Goal: Task Accomplishment & Management: Use online tool/utility

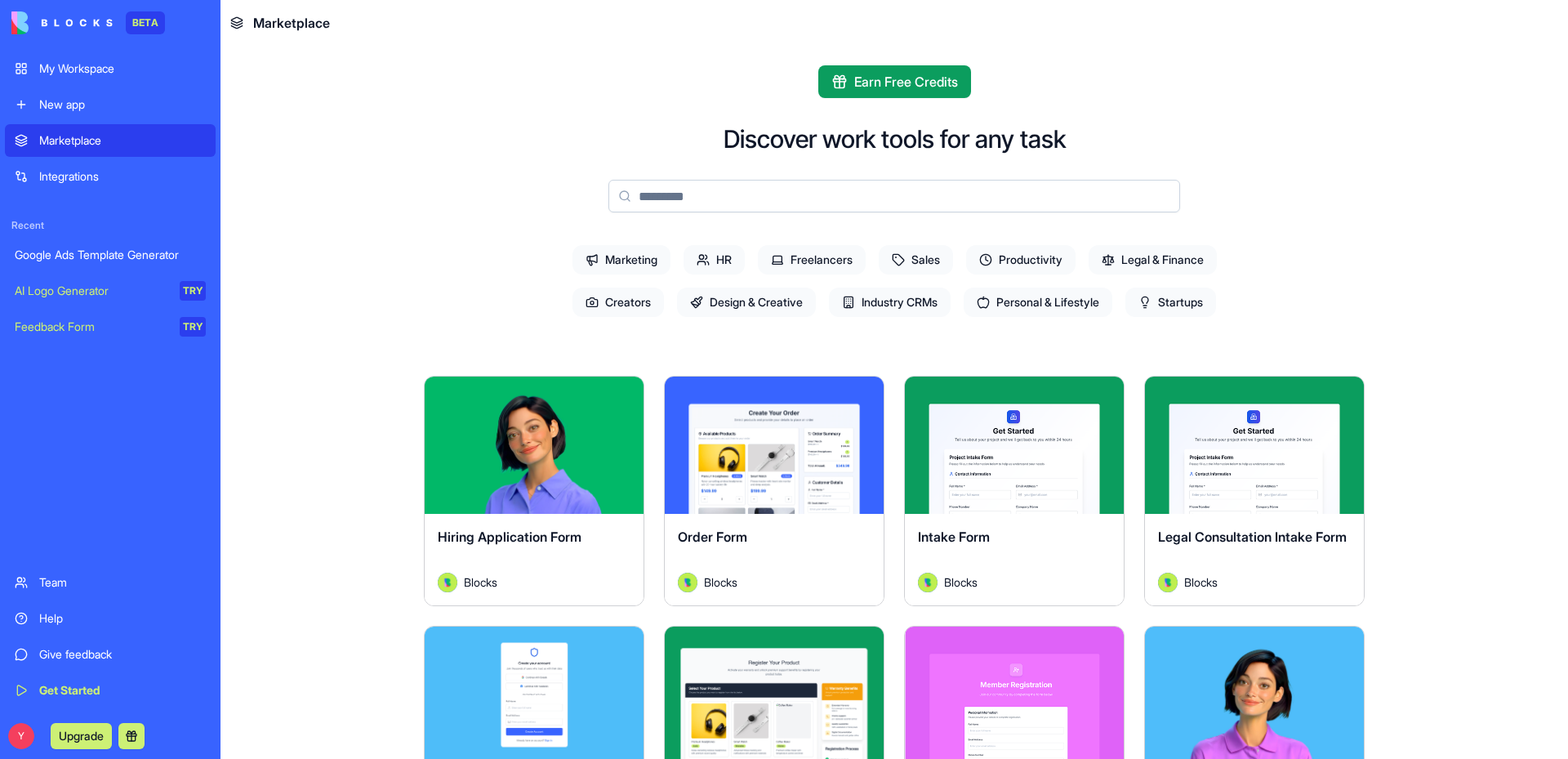
scroll to position [408, 0]
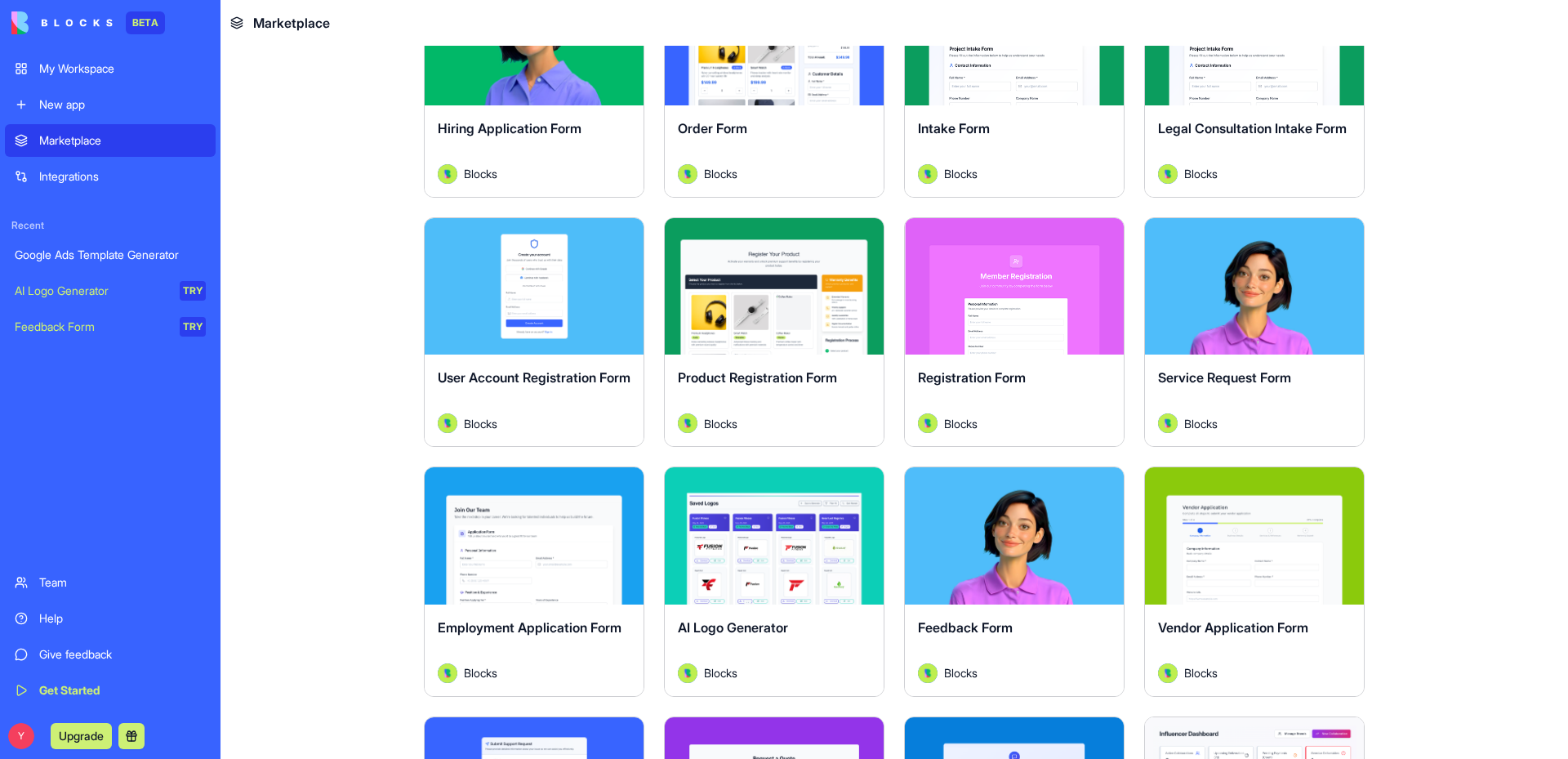
click at [64, 108] on div "New app" at bounding box center [122, 104] width 167 height 16
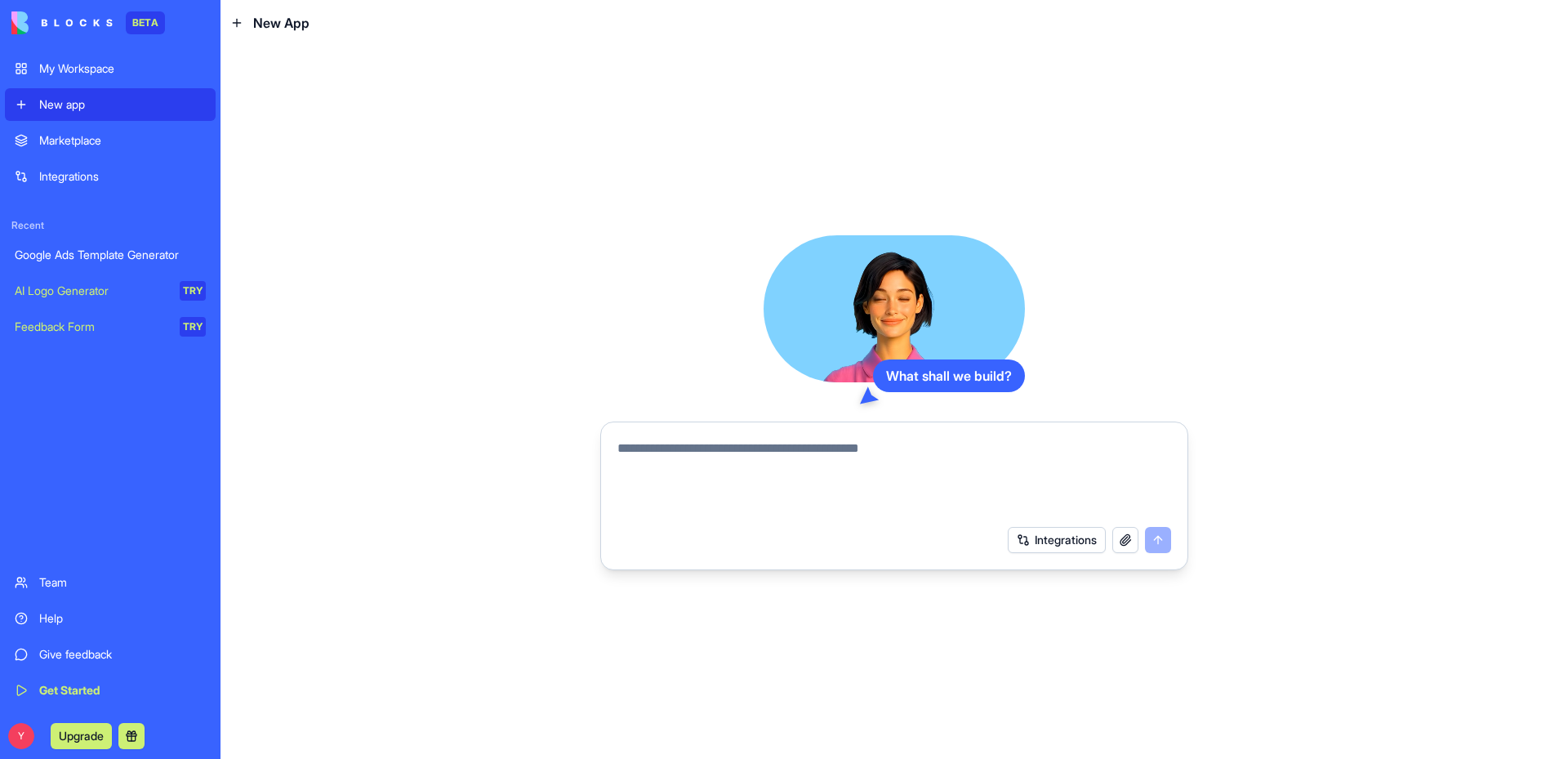
click at [1063, 542] on button "Integrations" at bounding box center [1057, 539] width 98 height 26
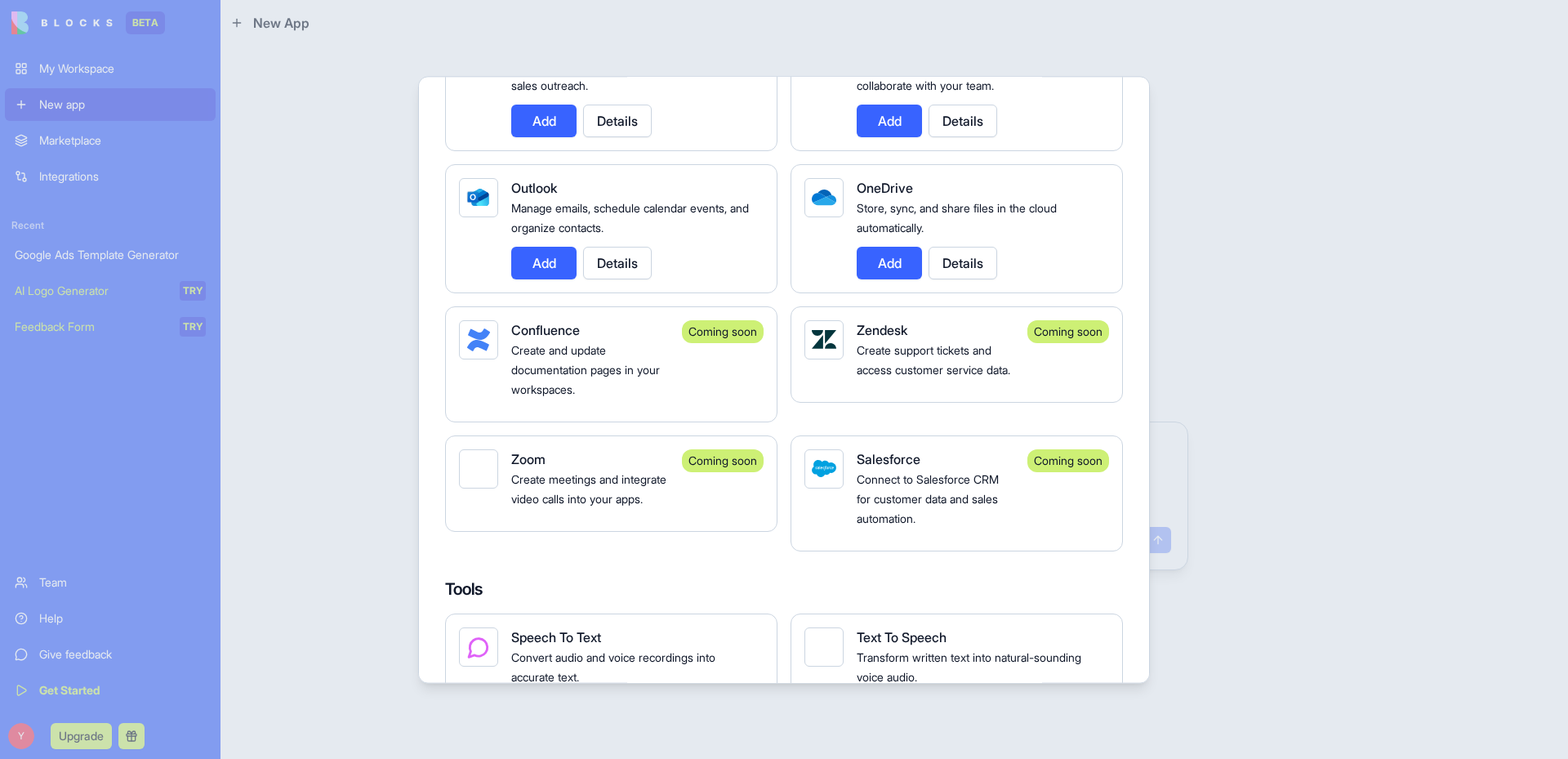
scroll to position [1879, 0]
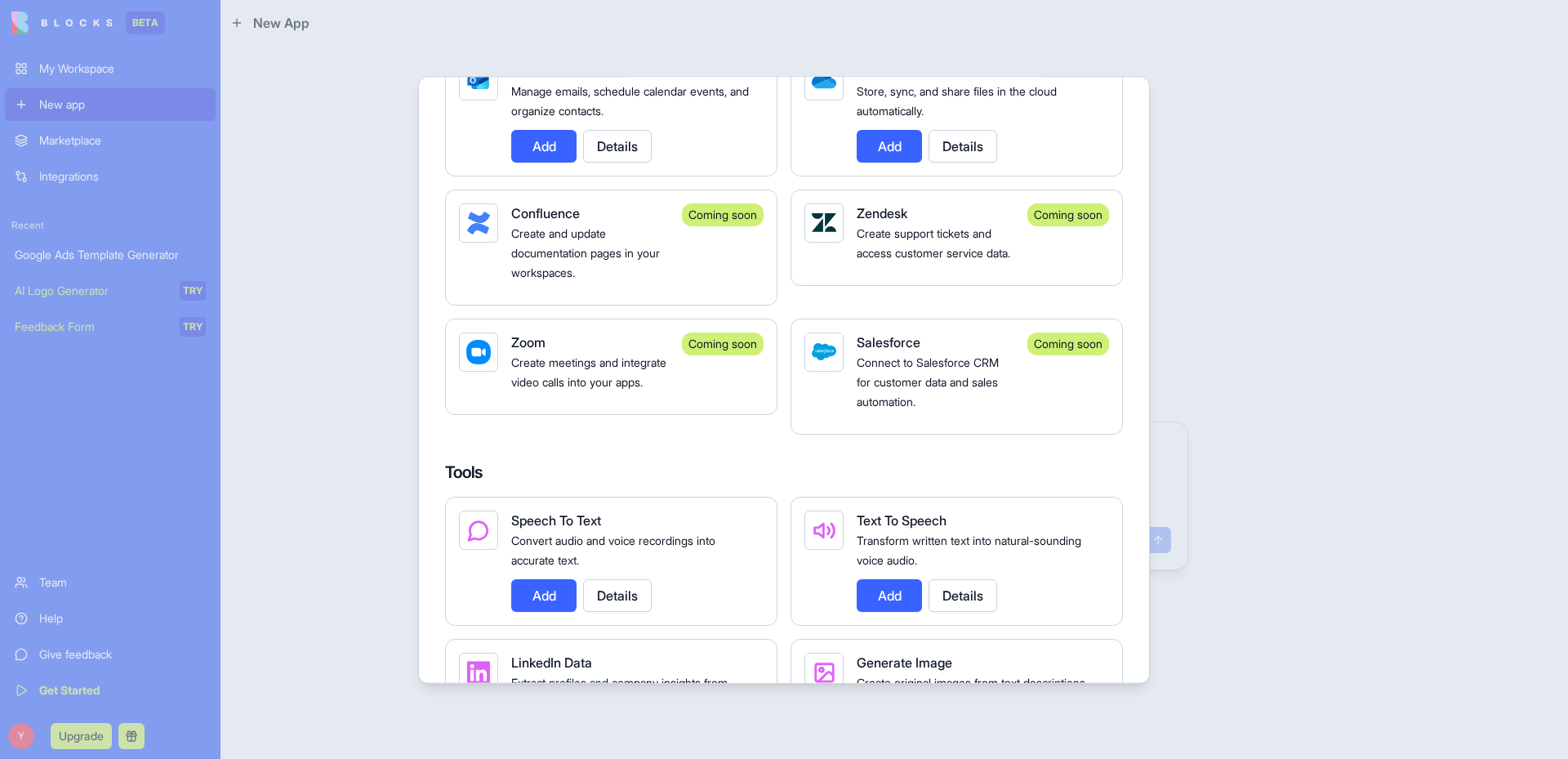
click at [691, 340] on div "Coming soon" at bounding box center [722, 343] width 81 height 23
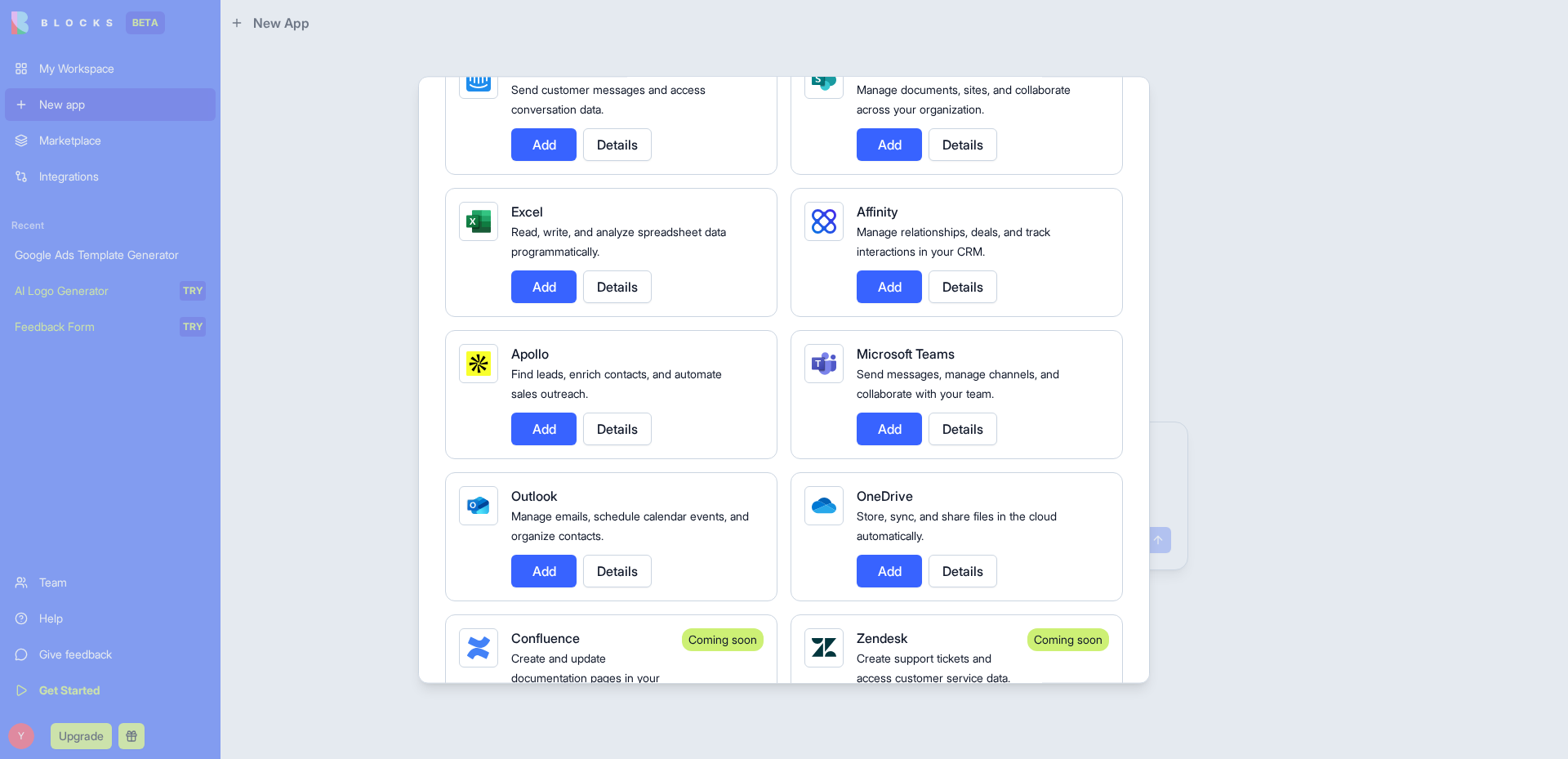
scroll to position [1380, 0]
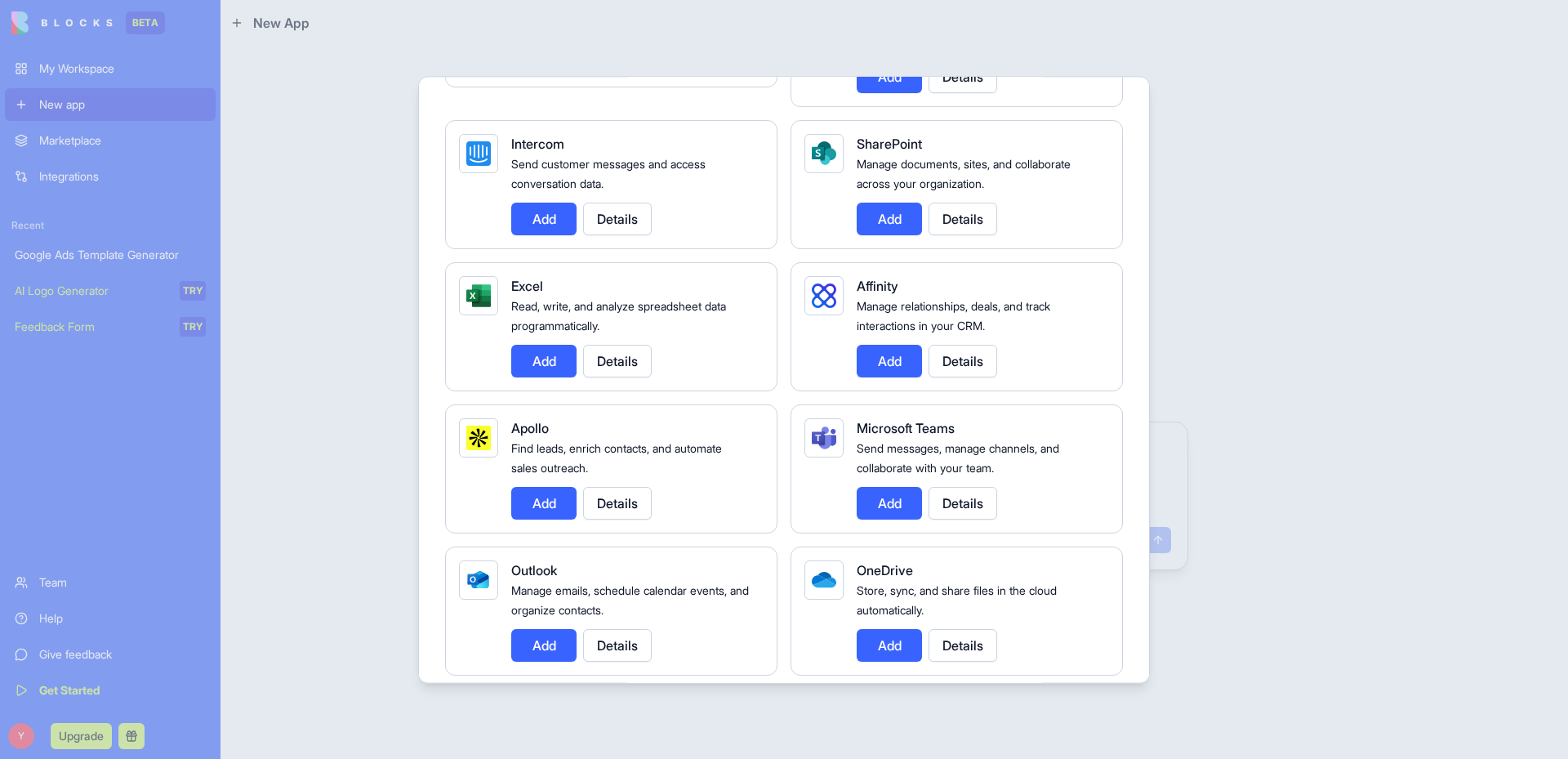
click at [21, 733] on div at bounding box center [784, 379] width 1568 height 759
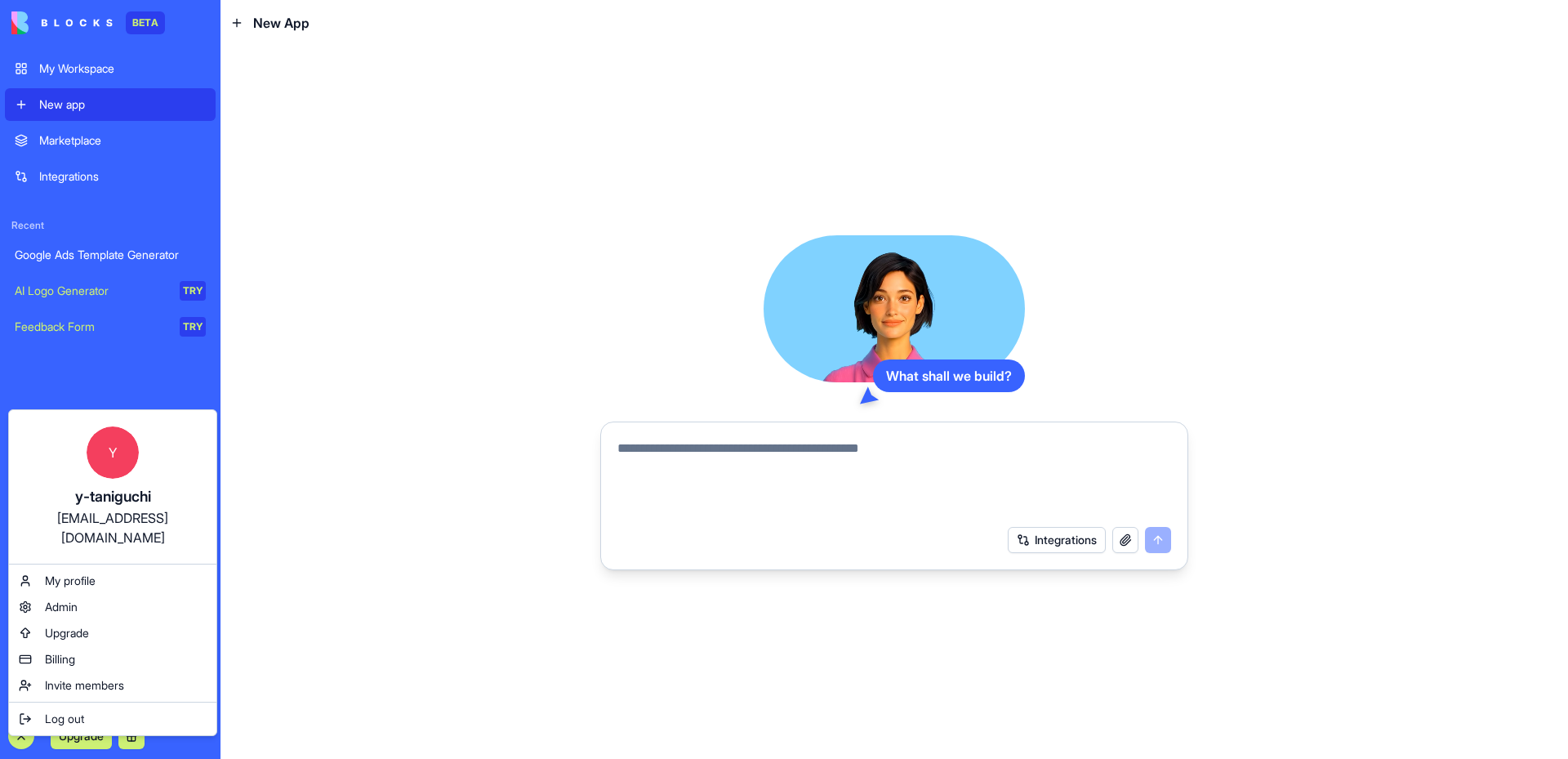
click at [20, 736] on html "BETA My Workspace New app Marketplace Integrations Recent Google Ads Template G…" at bounding box center [784, 379] width 1568 height 759
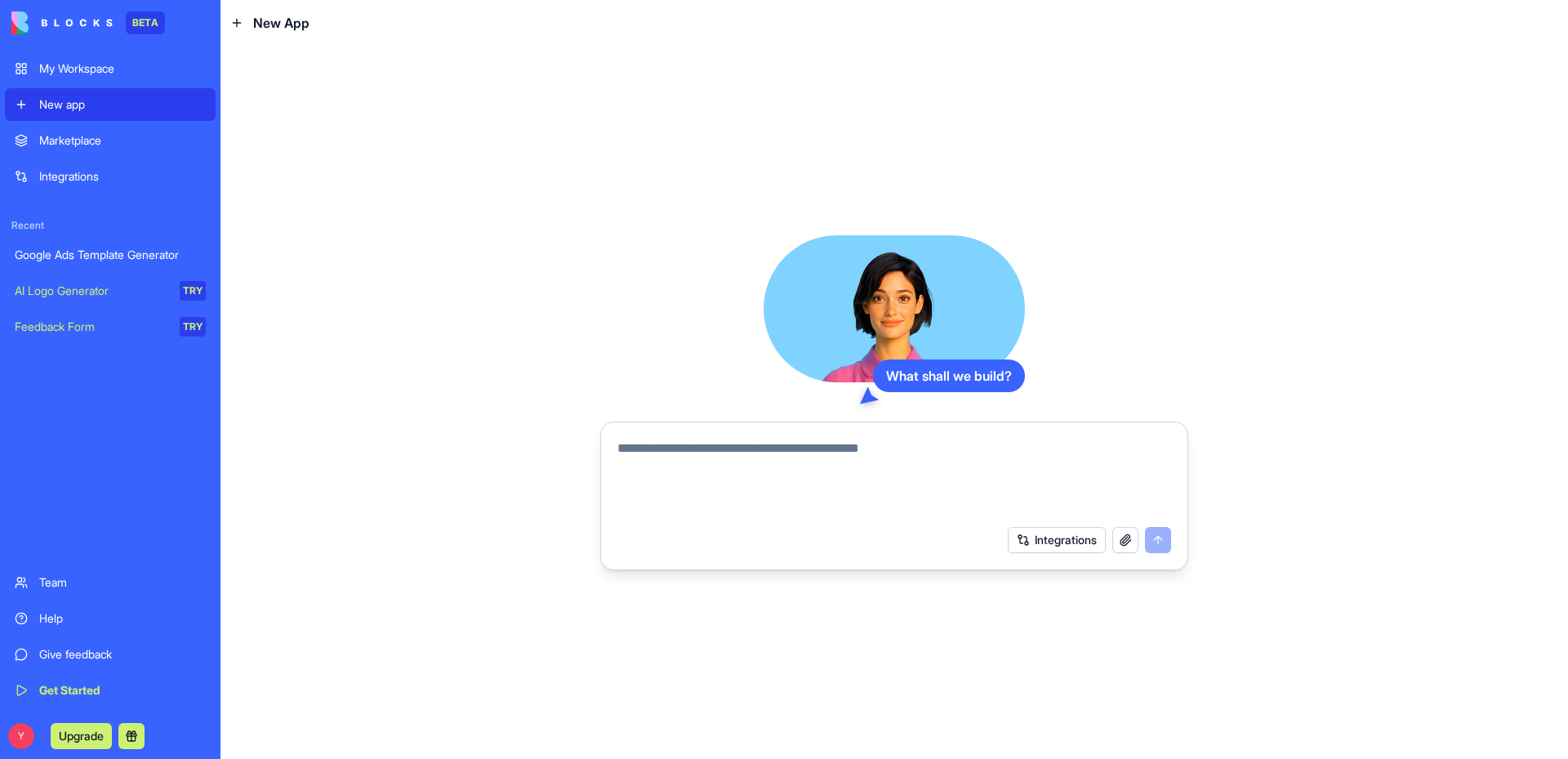
click at [75, 22] on img at bounding box center [62, 23] width 101 height 23
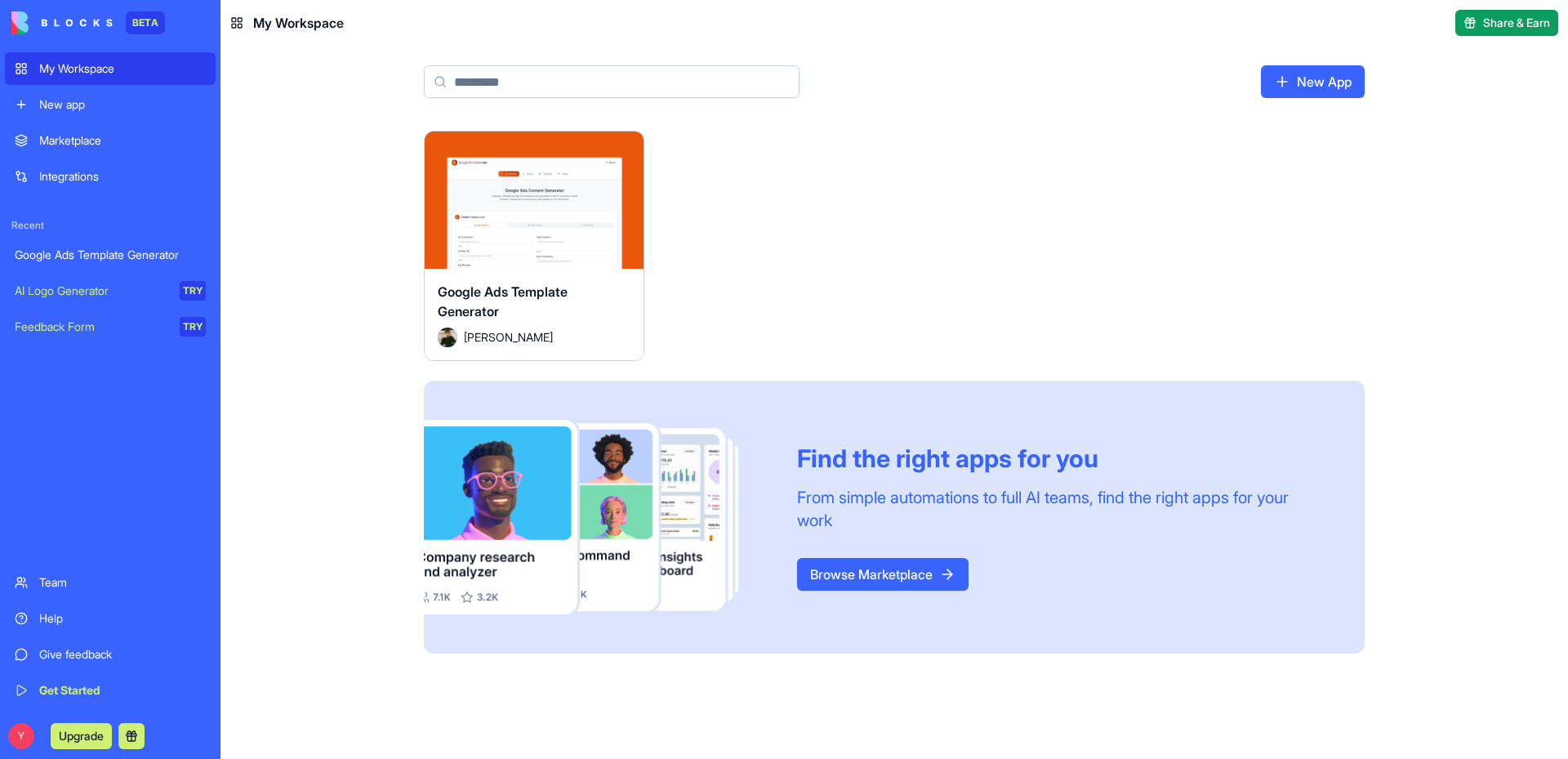
click at [78, 19] on img at bounding box center [62, 23] width 101 height 23
click at [86, 65] on div "My Workspace" at bounding box center [122, 68] width 167 height 16
drag, startPoint x: 1344, startPoint y: 217, endPoint x: 1330, endPoint y: 219, distance: 14.1
click at [1344, 217] on div "Launch Google Ads Template Generator [PERSON_NAME] Find the right apps for you …" at bounding box center [894, 392] width 941 height 522
click at [63, 23] on img at bounding box center [62, 23] width 101 height 23
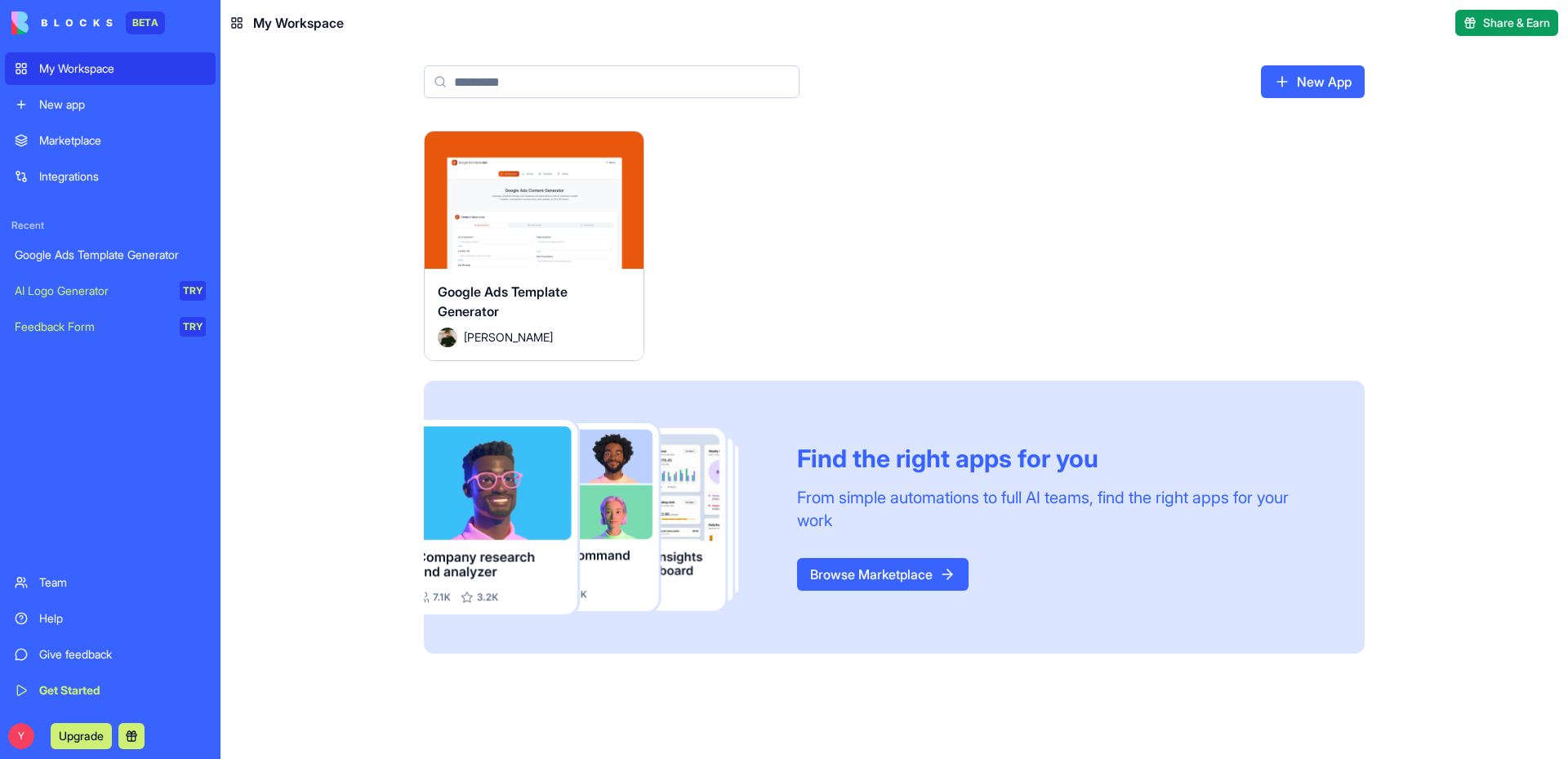
click at [13, 18] on img at bounding box center [62, 23] width 101 height 23
